Goal: Task Accomplishment & Management: Use online tool/utility

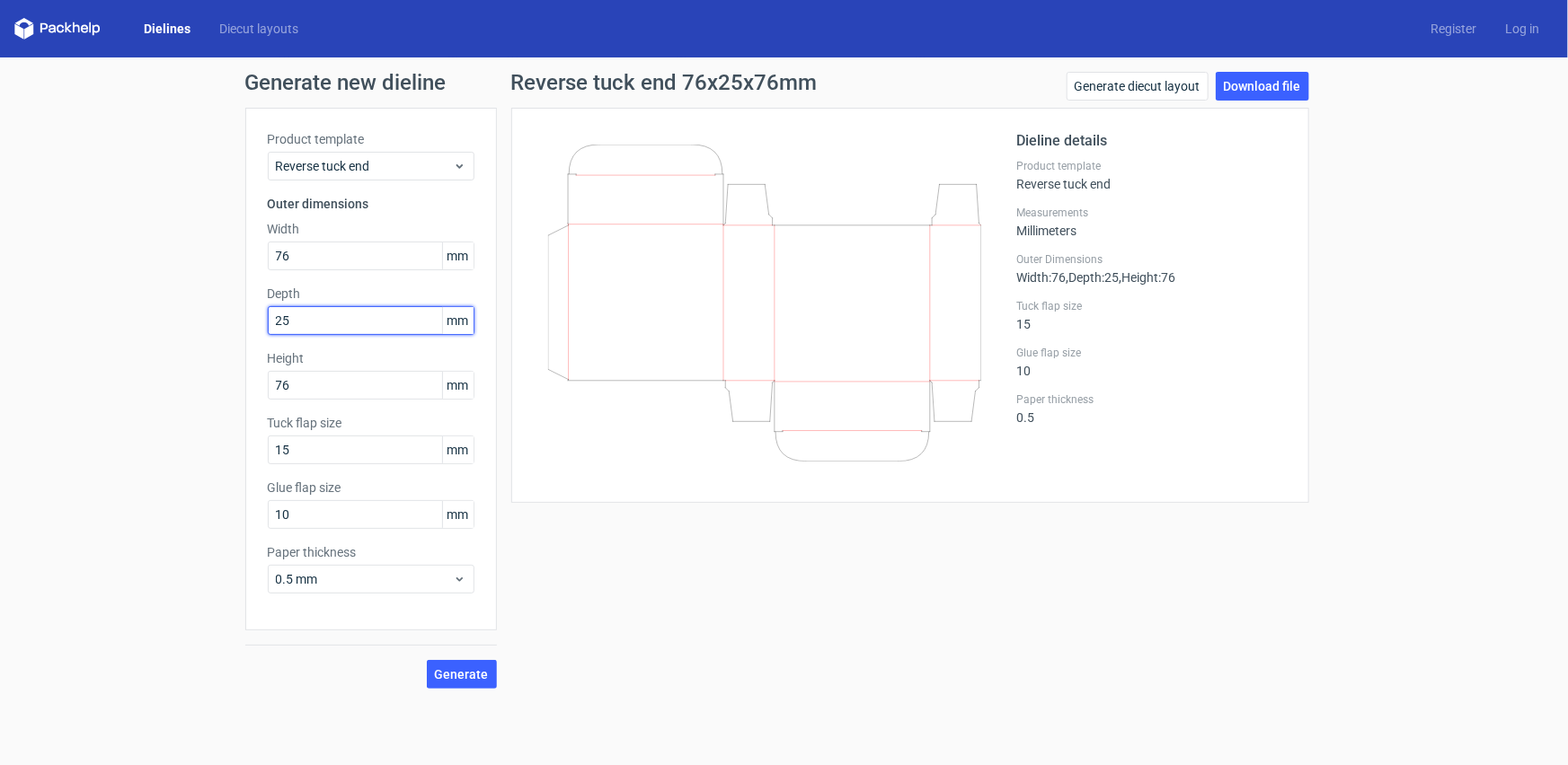
click at [361, 314] on input "25" at bounding box center [370, 320] width 206 height 29
drag, startPoint x: 364, startPoint y: 320, endPoint x: 252, endPoint y: 339, distance: 113.6
click at [259, 338] on div "Product template Reverse tuck end Outer dimensions Width 76 mm Depth 25 mm Heig…" at bounding box center [370, 369] width 252 height 523
type input "11"
drag, startPoint x: 447, startPoint y: 675, endPoint x: 485, endPoint y: 675, distance: 38.0
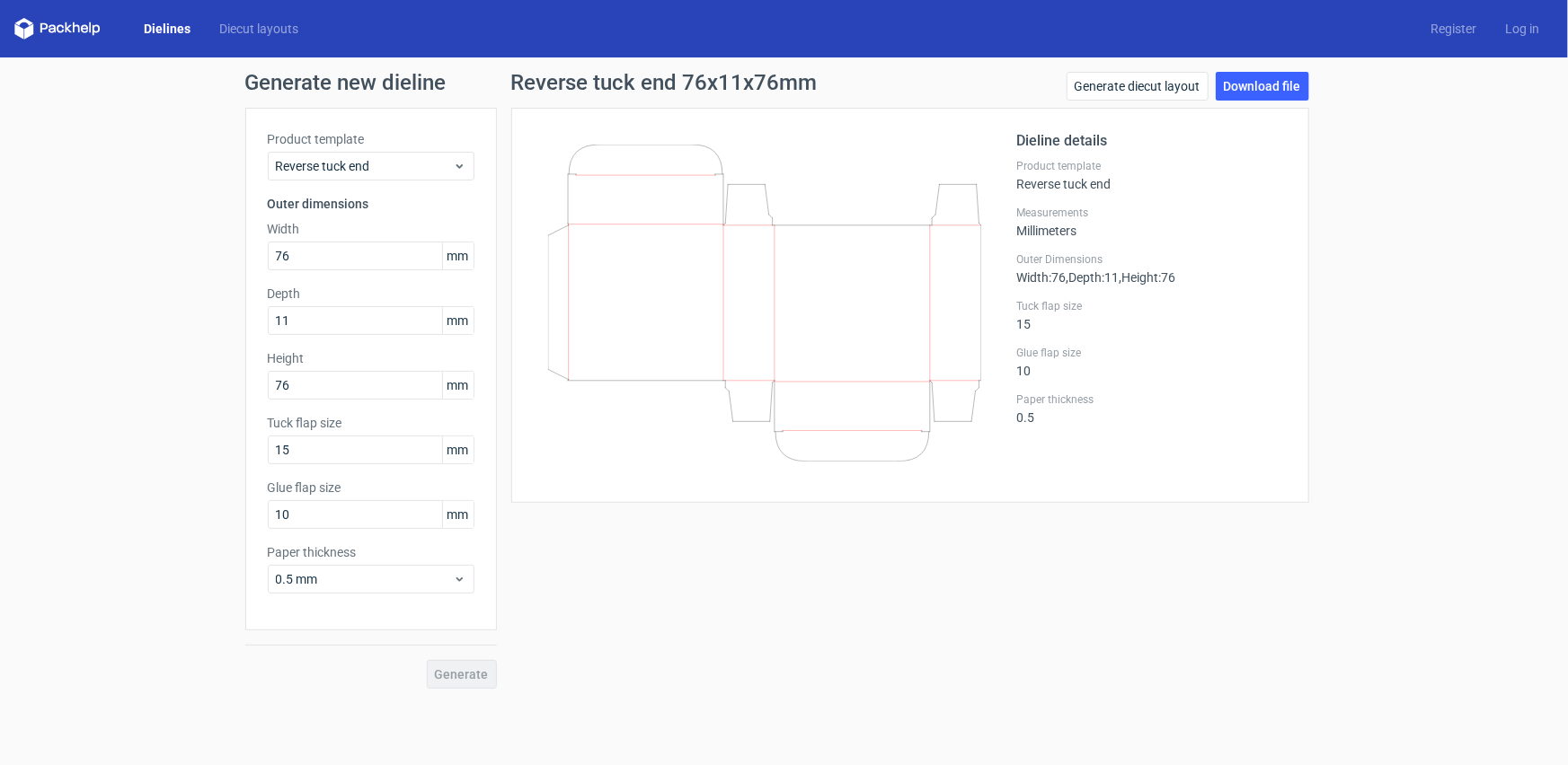
click at [447, 675] on div "Generate" at bounding box center [370, 659] width 252 height 58
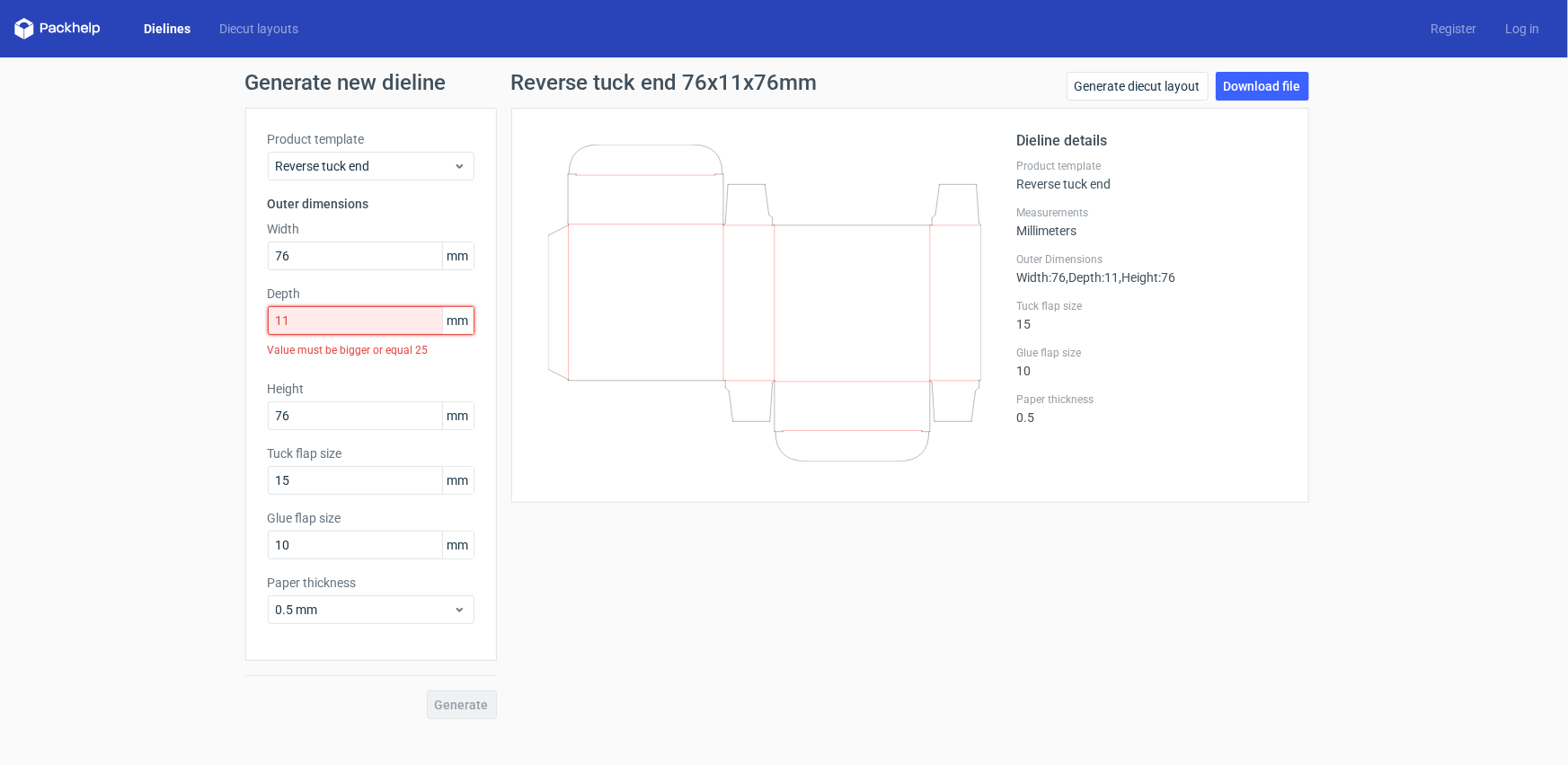
drag, startPoint x: 323, startPoint y: 318, endPoint x: 234, endPoint y: 329, distance: 89.7
click at [234, 329] on div "Generate new dieline Product template Reverse tuck end Outer dimensions Width 7…" at bounding box center [784, 395] width 1568 height 676
click at [338, 257] on input "76" at bounding box center [370, 256] width 206 height 29
drag, startPoint x: 345, startPoint y: 255, endPoint x: 235, endPoint y: 265, distance: 110.5
click at [235, 265] on div "Generate new dieline Product template Reverse tuck end Outer dimensions Width 7…" at bounding box center [784, 395] width 1568 height 676
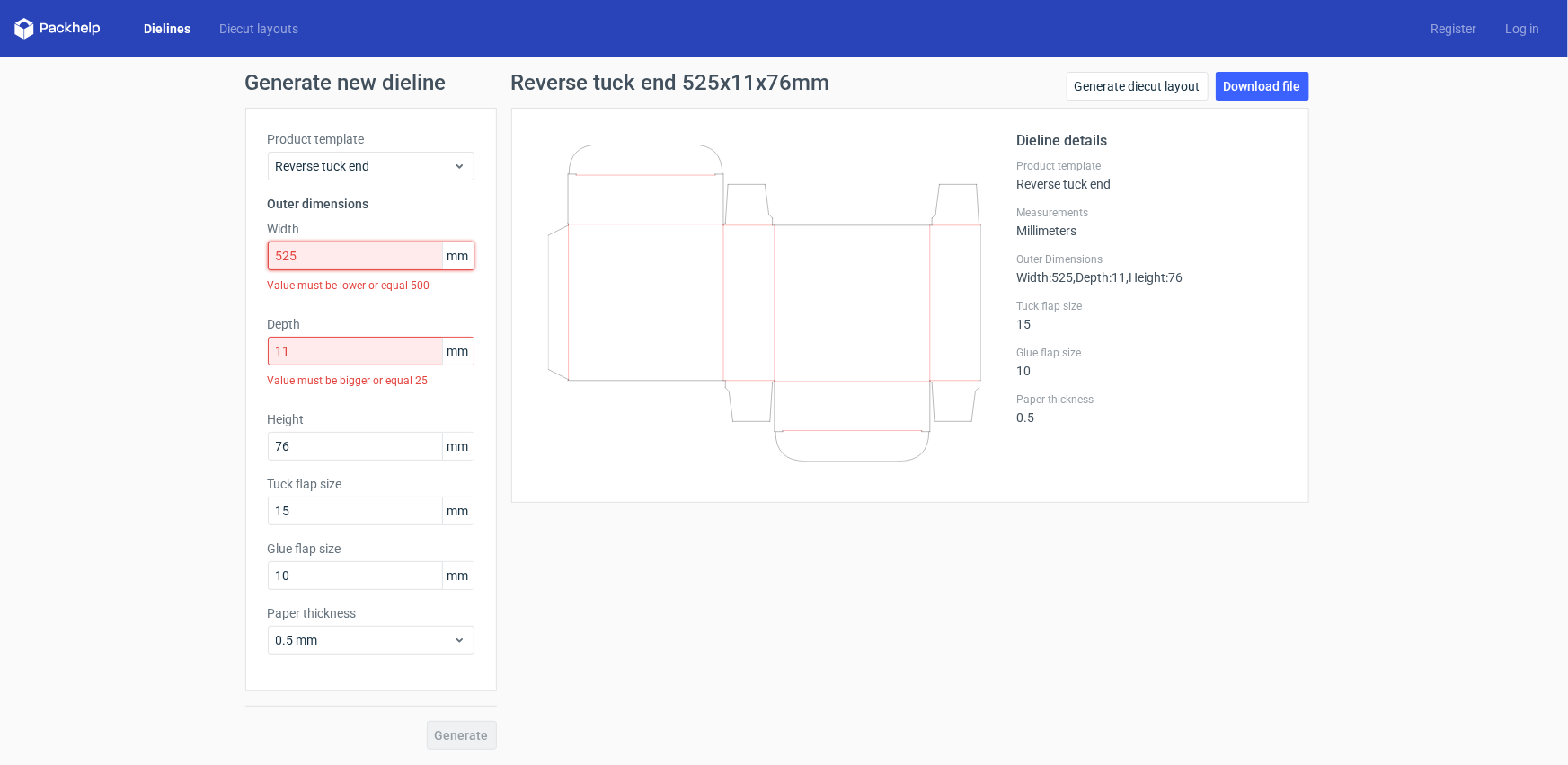
click at [314, 243] on input "525" at bounding box center [370, 256] width 206 height 29
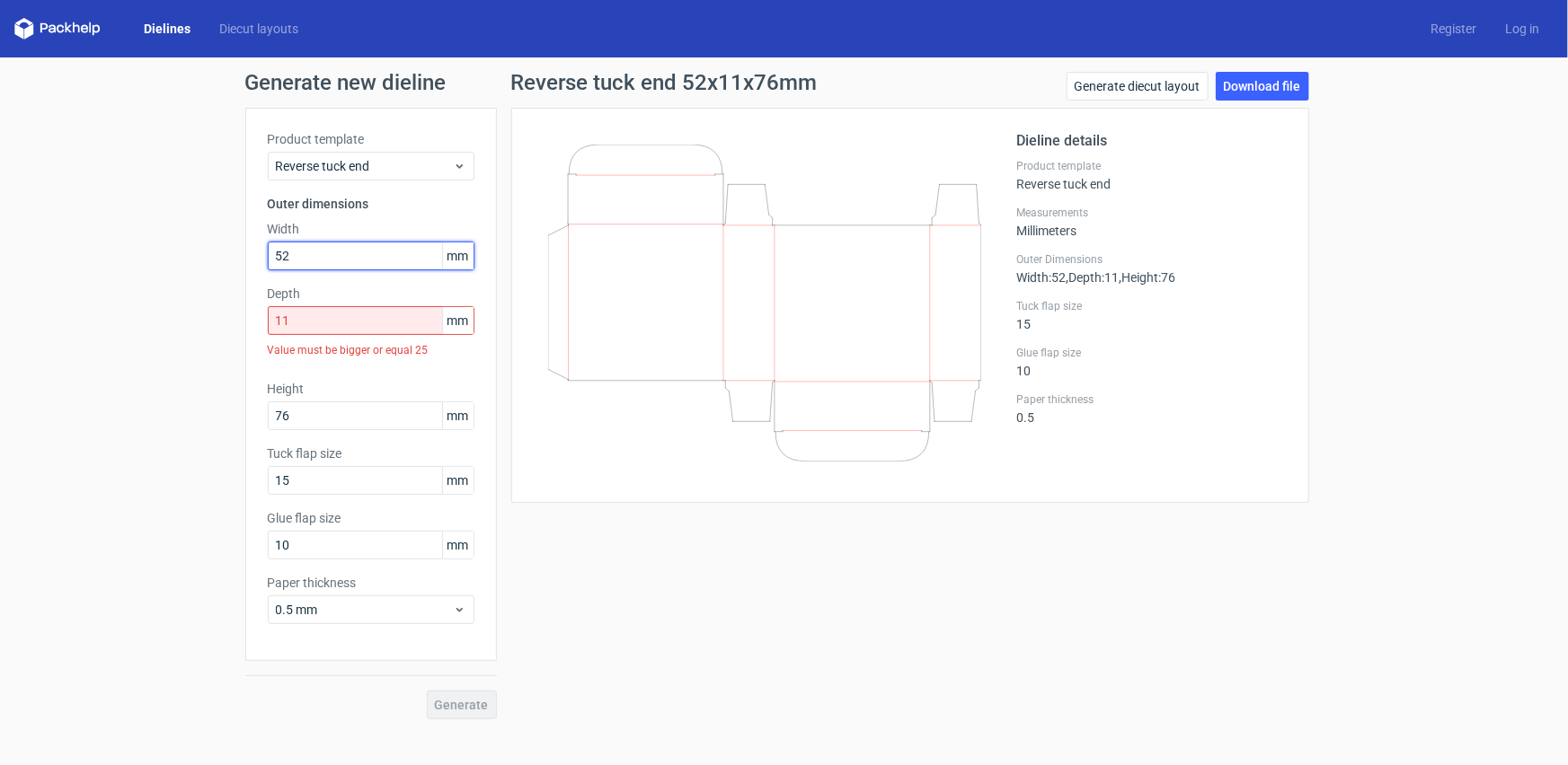
type input "5"
type input "83"
click at [344, 423] on input "76" at bounding box center [370, 416] width 206 height 29
drag, startPoint x: 344, startPoint y: 421, endPoint x: 174, endPoint y: 423, distance: 170.0
click at [174, 423] on div "Generate new dieline Product template Reverse tuck end Outer dimensions Width 8…" at bounding box center [784, 395] width 1568 height 676
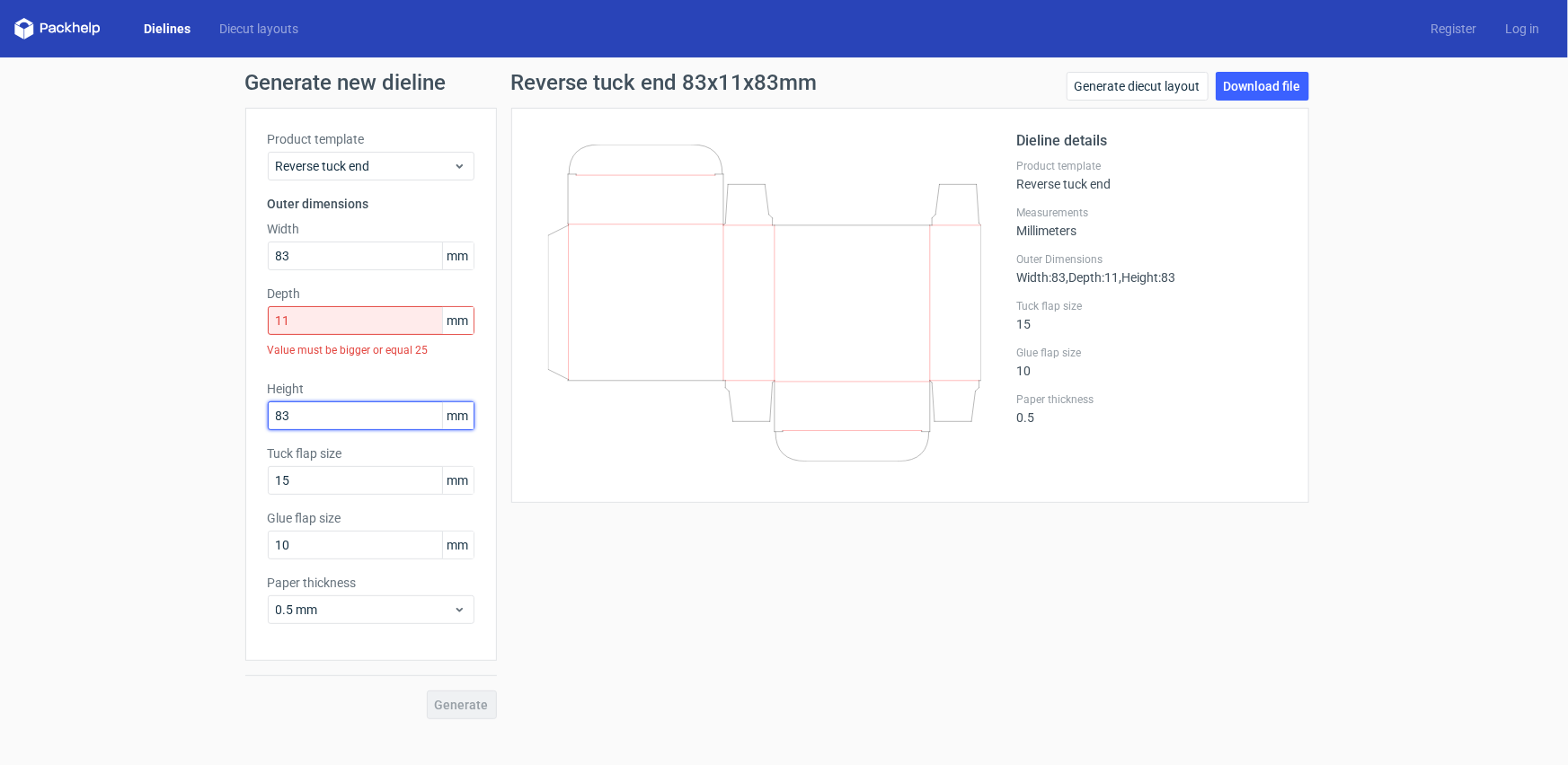
type input "83"
drag, startPoint x: 296, startPoint y: 325, endPoint x: 193, endPoint y: 354, distance: 107.0
click at [193, 354] on div "Generate new dieline Product template Reverse tuck end Outer dimensions Width 8…" at bounding box center [784, 395] width 1568 height 676
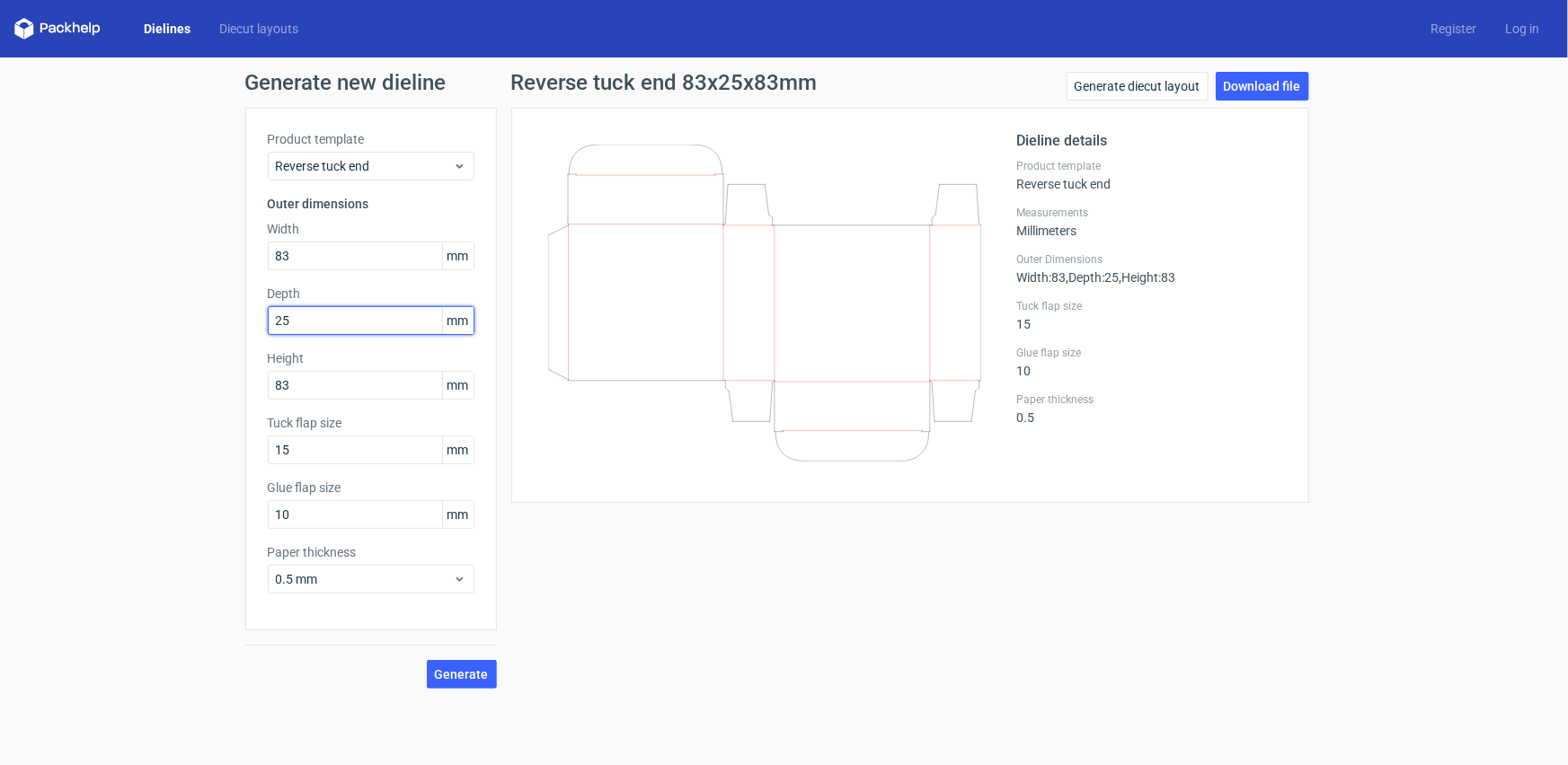
type input "25"
click at [427, 660] on button "Generate" at bounding box center [461, 674] width 70 height 29
click at [1252, 90] on link "Download file" at bounding box center [1262, 86] width 94 height 29
click at [339, 257] on input "83" at bounding box center [370, 256] width 206 height 29
drag, startPoint x: 362, startPoint y: 252, endPoint x: 226, endPoint y: 265, distance: 136.6
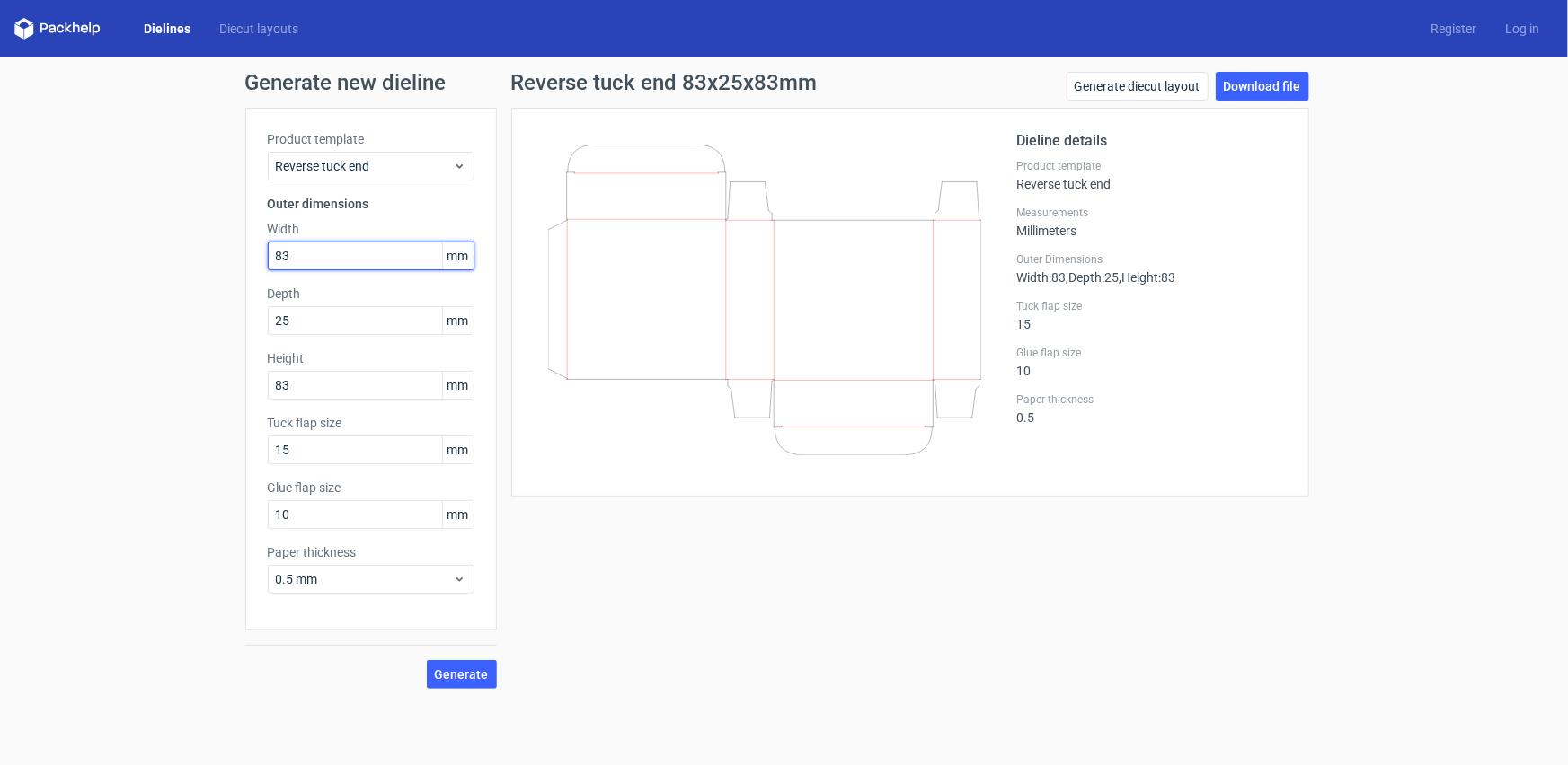
click at [226, 265] on div "Generate new dieline Product template Reverse tuck end Outer dimensions Width 8…" at bounding box center [784, 380] width 1568 height 646
type input "80"
drag, startPoint x: 313, startPoint y: 382, endPoint x: 225, endPoint y: 388, distance: 88.2
click at [225, 388] on div "Generate new dieline Product template Reverse tuck end Outer dimensions Width 8…" at bounding box center [784, 380] width 1568 height 646
type input "80"
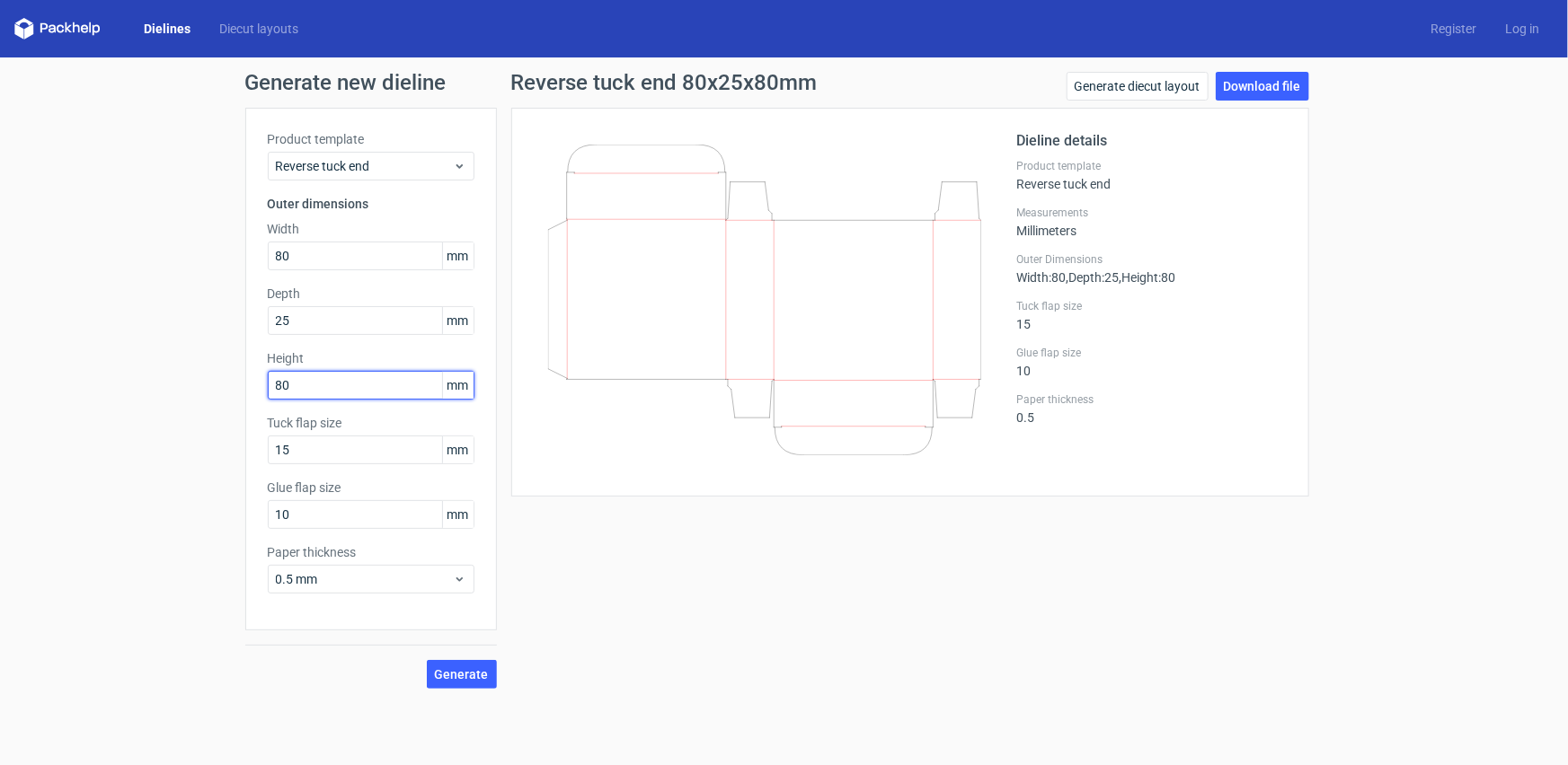
click at [427, 660] on button "Generate" at bounding box center [461, 674] width 70 height 29
click at [1272, 90] on link "Download file" at bounding box center [1262, 86] width 94 height 29
